Goal: Task Accomplishment & Management: Use online tool/utility

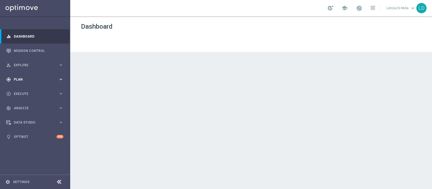
click at [36, 79] on span "Plan" at bounding box center [36, 79] width 45 height 3
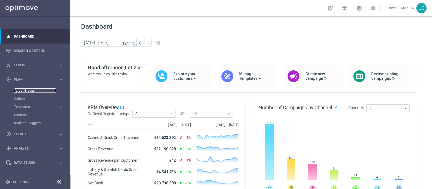
click at [25, 88] on link "Target Groups" at bounding box center [35, 90] width 42 height 4
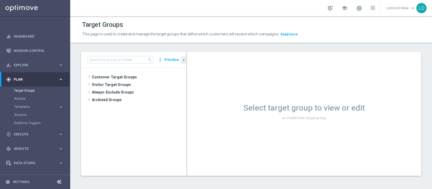
click at [20, 104] on accordion "Templates keyboard_arrow_right Optimail OptiMobile In-App OptiMobile Push Optip…" at bounding box center [42, 107] width 56 height 8
click at [22, 107] on span "Templates" at bounding box center [33, 106] width 39 height 3
click at [24, 113] on link "Optimail" at bounding box center [36, 114] width 39 height 4
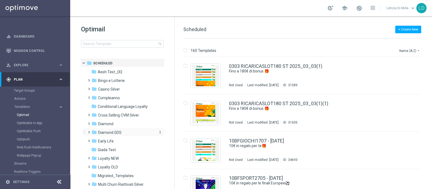
click at [108, 134] on span "Diamond GDS" at bounding box center [109, 132] width 23 height 5
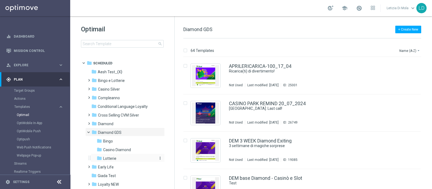
click at [111, 157] on span "Lotterie" at bounding box center [109, 158] width 13 height 5
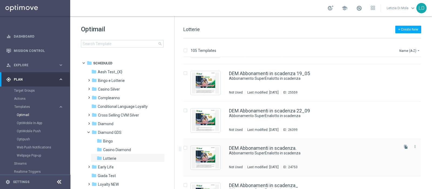
scroll to position [135, 0]
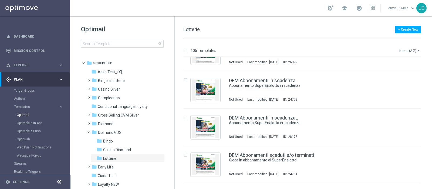
click at [405, 50] on button "Name (A-Z) arrow_drop_down" at bounding box center [409, 50] width 22 height 6
click at [400, 73] on span "Date Modified (Newest)" at bounding box center [400, 75] width 36 height 4
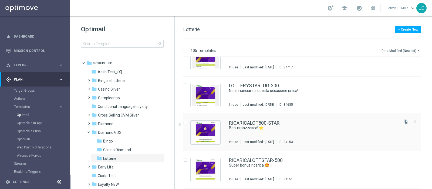
scroll to position [438, 0]
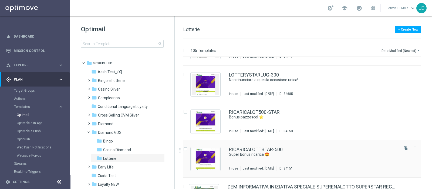
click at [263, 157] on div "RICARICALOTTSTAR-500 Super bonus ricarica!🤩 In use Last modified: [DATE] ID: 34…" at bounding box center [313, 158] width 169 height 23
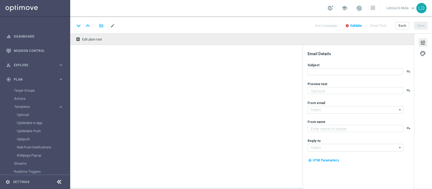
type textarea "Ricevi il 50% fino a 500€!💥"
type input "[EMAIL_ADDRESS][DOMAIN_NAME]"
type textarea "Sisal Vip"
type input "[EMAIL_ADDRESS][DOMAIN_NAME]"
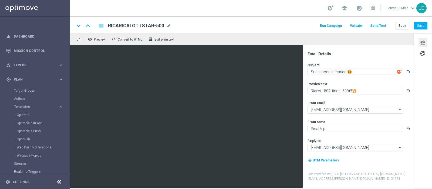
click at [398, 72] on img at bounding box center [399, 71] width 5 height 5
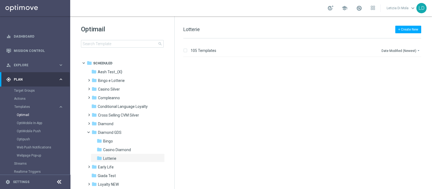
scroll to position [417, 0]
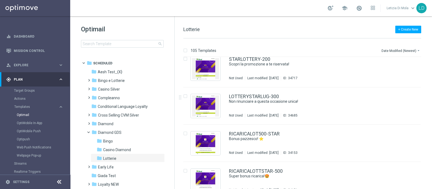
drag, startPoint x: 430, startPoint y: 81, endPoint x: 427, endPoint y: 45, distance: 35.8
click at [427, 45] on div "105 Templates Date Modified (Newest) arrow_drop_down Drag here to set row group…" at bounding box center [303, 113] width 257 height 150
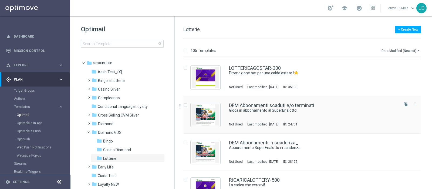
scroll to position [0, 0]
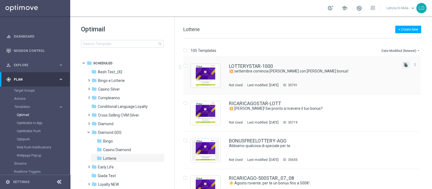
click at [405, 64] on icon "file_copy" at bounding box center [405, 65] width 4 height 4
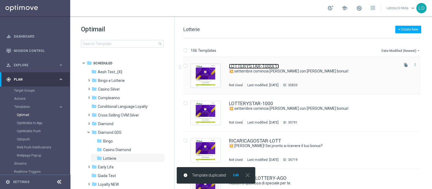
click at [260, 67] on link "LOTTERYSTAR-1000(1)" at bounding box center [254, 66] width 50 height 5
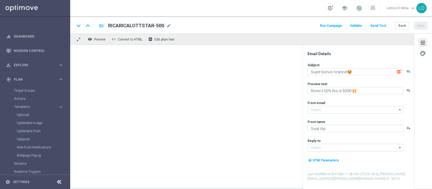
type textarea "💥 settembre comincia [PERSON_NAME] con [PERSON_NAME] bonus!"
type textarea "fino a 1.000 di bonus!"
type input "[EMAIL_ADDRESS][DOMAIN_NAME]"
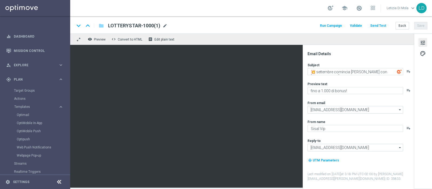
click at [164, 25] on span "mode_edit" at bounding box center [164, 25] width 5 height 5
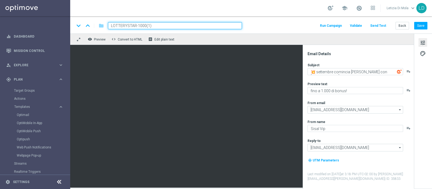
drag, startPoint x: 158, startPoint y: 25, endPoint x: 155, endPoint y: 25, distance: 3.2
click at [155, 25] on input "LOTTERYSTAR-1000(1)" at bounding box center [175, 25] width 134 height 7
type input "L"
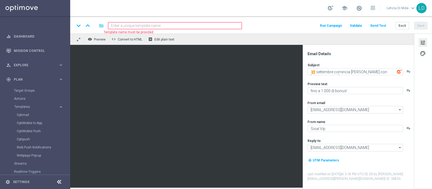
click at [166, 26] on input at bounding box center [175, 25] width 134 height 7
paste input "LOTTERIE-300STAR"
type input "LOTTERIE-300STAR"
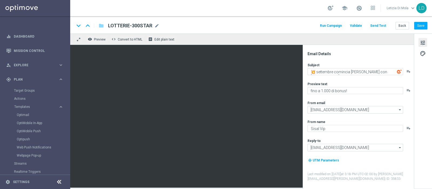
click at [355, 24] on span "Validate" at bounding box center [356, 26] width 12 height 4
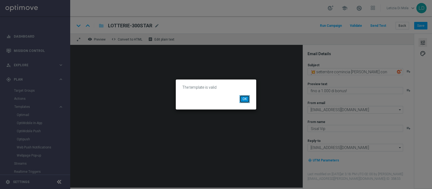
click at [243, 98] on button "OK" at bounding box center [244, 99] width 10 height 8
